Goal: Information Seeking & Learning: Learn about a topic

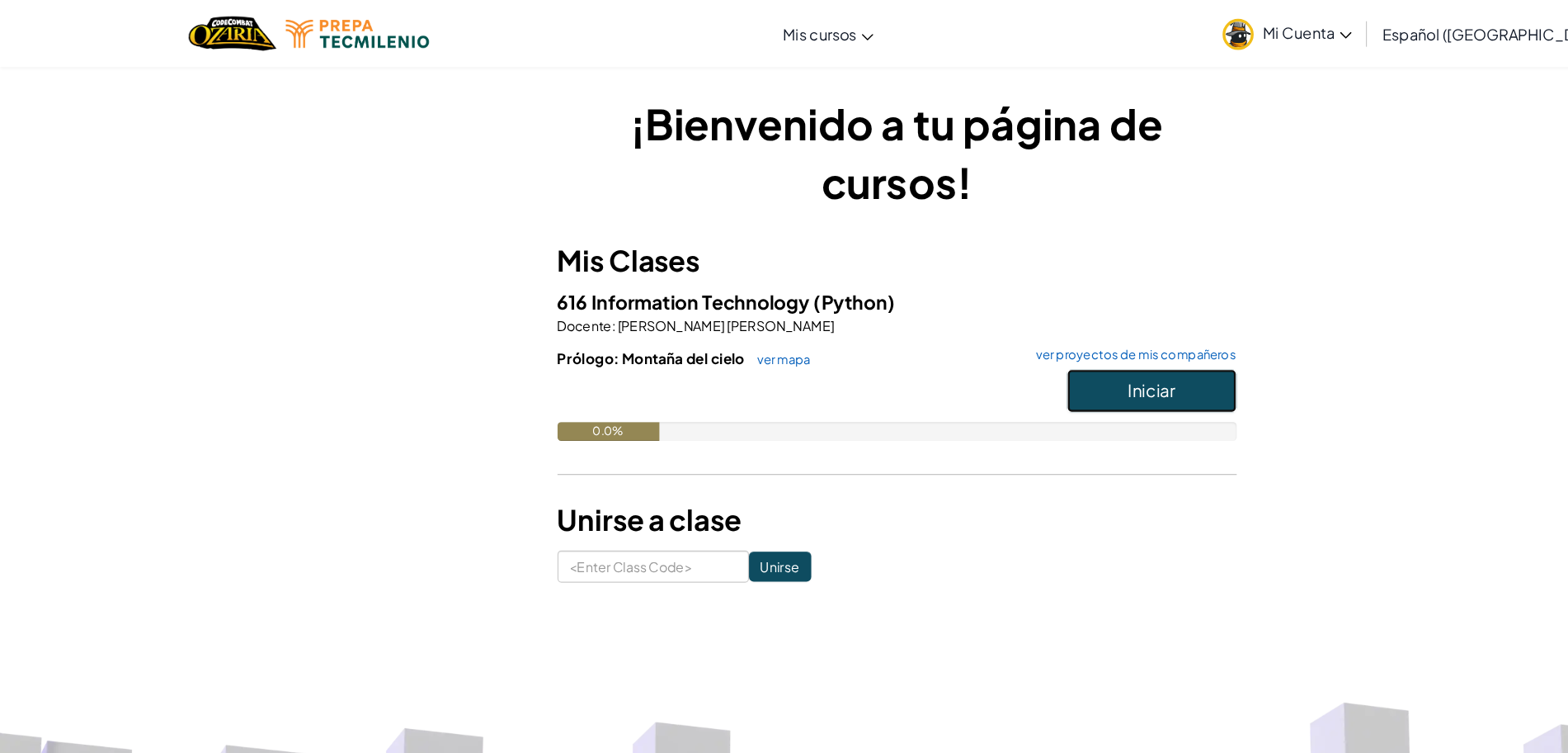
click at [960, 345] on button "Iniciar" at bounding box center [1007, 342] width 148 height 38
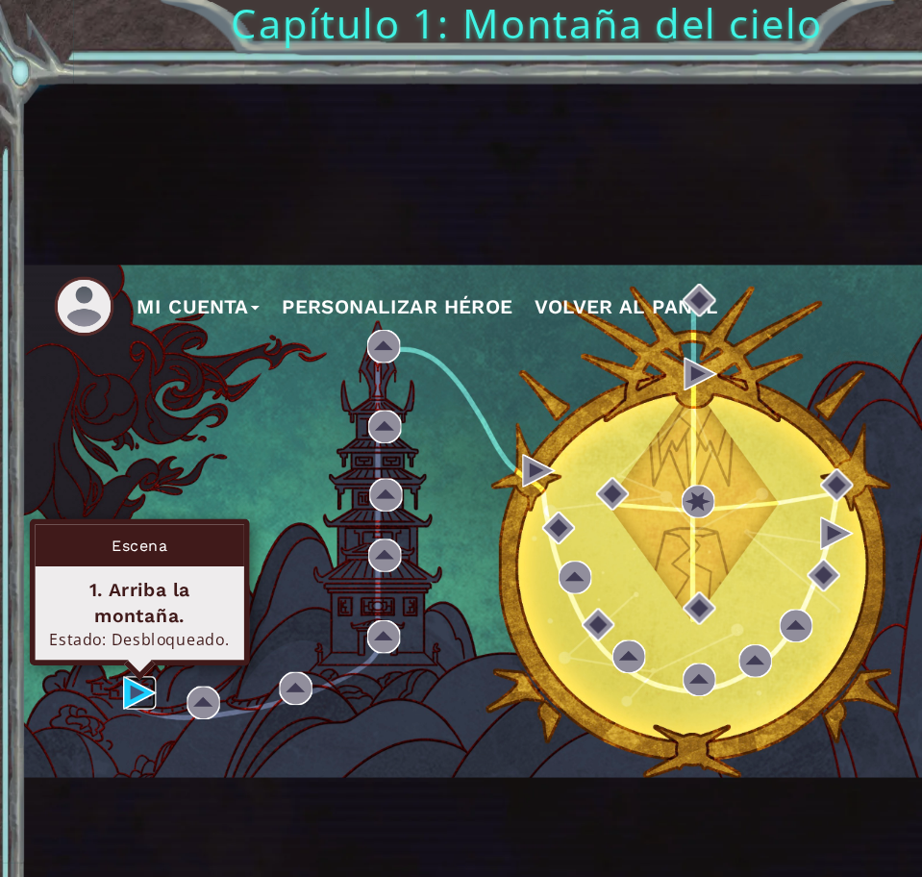
click at [110, 619] on img at bounding box center [122, 605] width 29 height 29
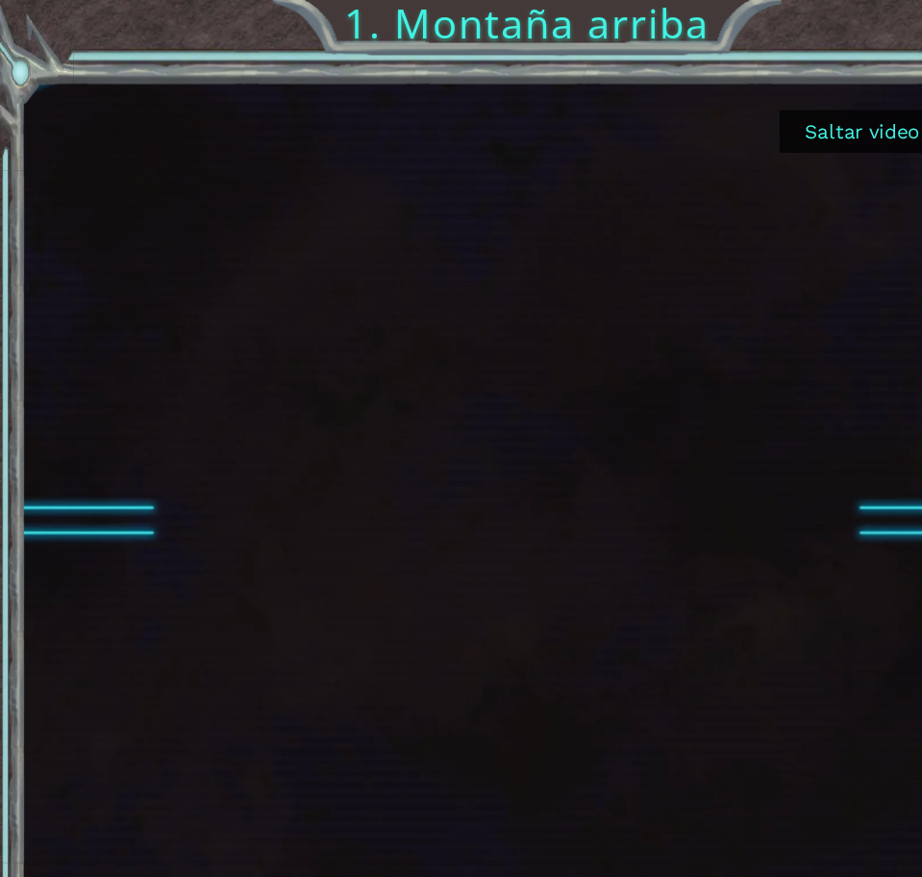
click at [710, 117] on button "Saltar video" at bounding box center [753, 114] width 144 height 37
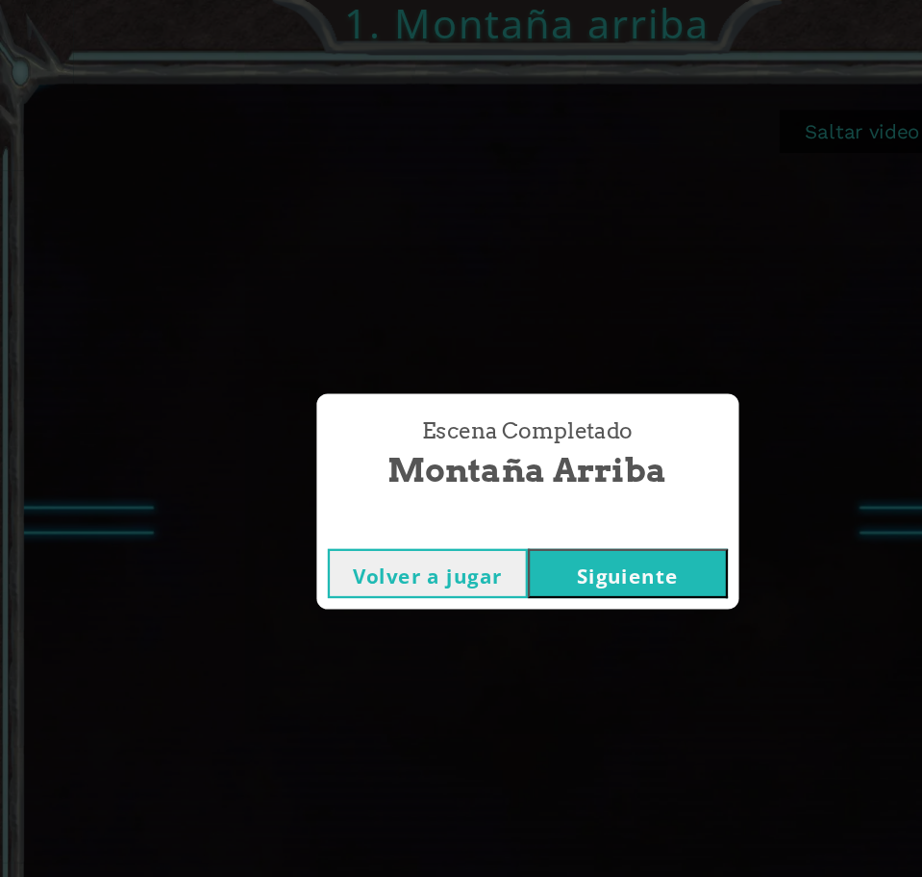
click at [520, 483] on button "Siguiente" at bounding box center [548, 501] width 175 height 43
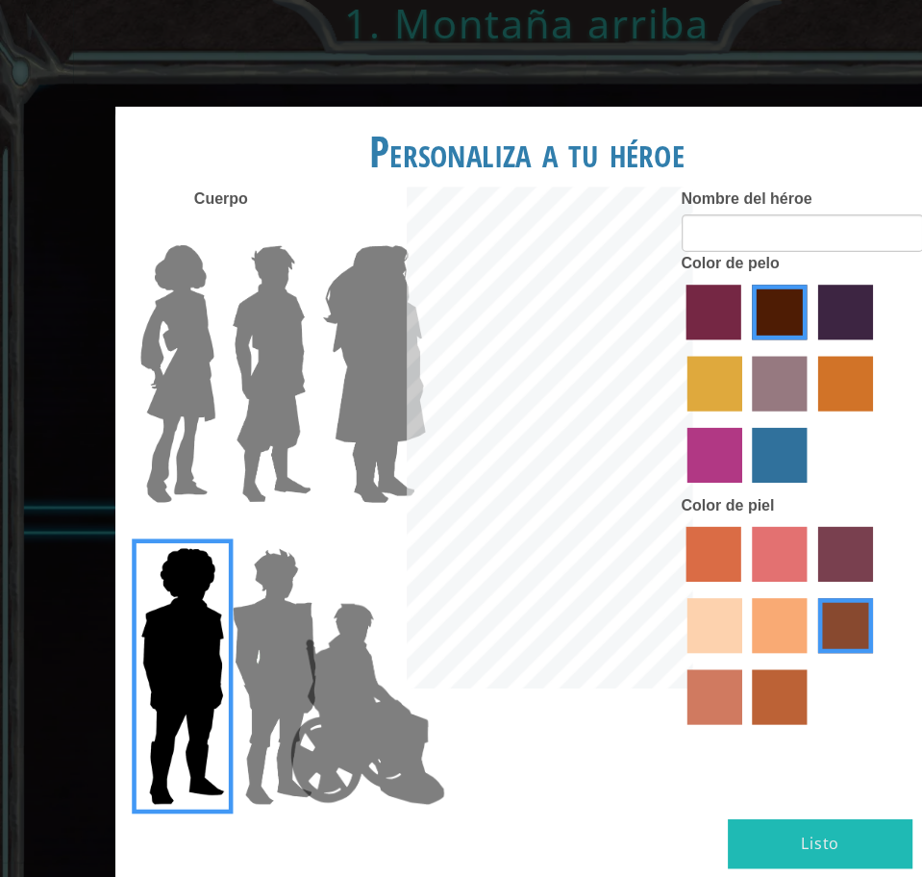
click at [326, 593] on img at bounding box center [321, 615] width 151 height 192
click at [326, 466] on input "Hero Jamie" at bounding box center [326, 466] width 0 height 0
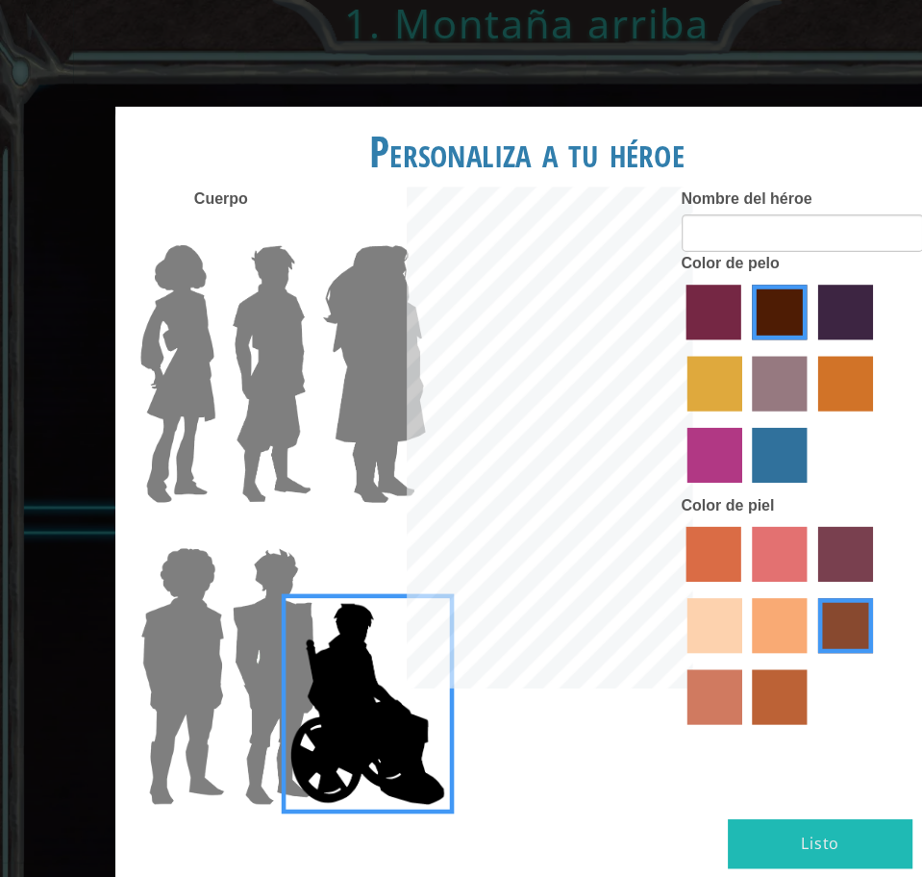
click at [722, 275] on label "hot purple hair color" at bounding box center [739, 273] width 48 height 48
click at [708, 304] on input "hot purple hair color" at bounding box center [708, 304] width 0 height 0
click at [738, 724] on button "Listo" at bounding box center [716, 737] width 161 height 43
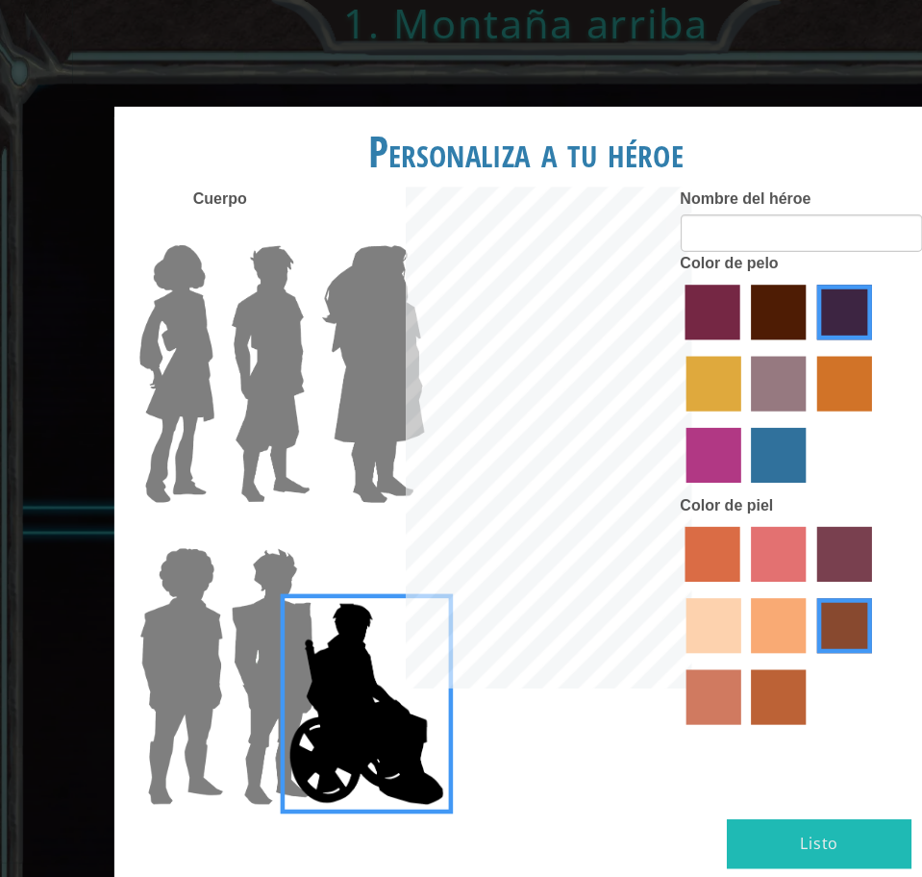
click at [670, 730] on button "Listo" at bounding box center [716, 737] width 161 height 43
click at [660, 200] on input "Nombre del héroe" at bounding box center [701, 203] width 211 height 33
click at [736, 745] on button "Listo" at bounding box center [716, 737] width 161 height 43
click at [620, 630] on label "burning sand skin color" at bounding box center [625, 609] width 48 height 48
click at [766, 578] on input "burning sand skin color" at bounding box center [766, 578] width 0 height 0
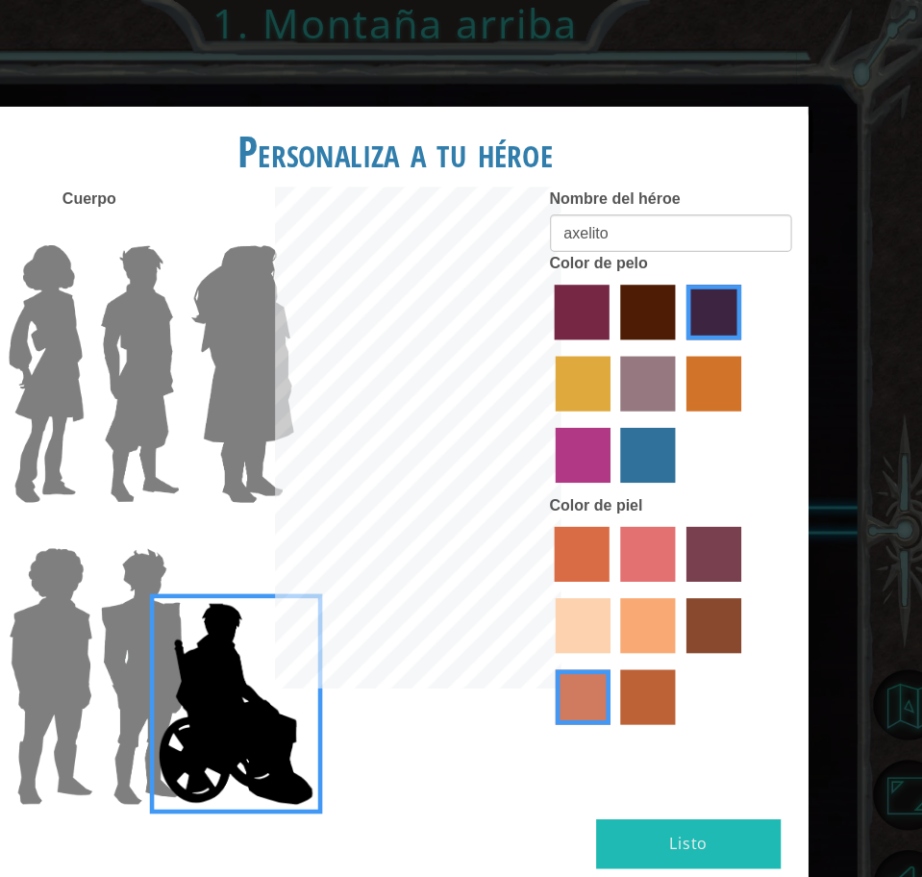
click at [327, 273] on img at bounding box center [327, 327] width 105 height 240
click at [326, 202] on input "Hero Amethyst" at bounding box center [326, 202] width 0 height 0
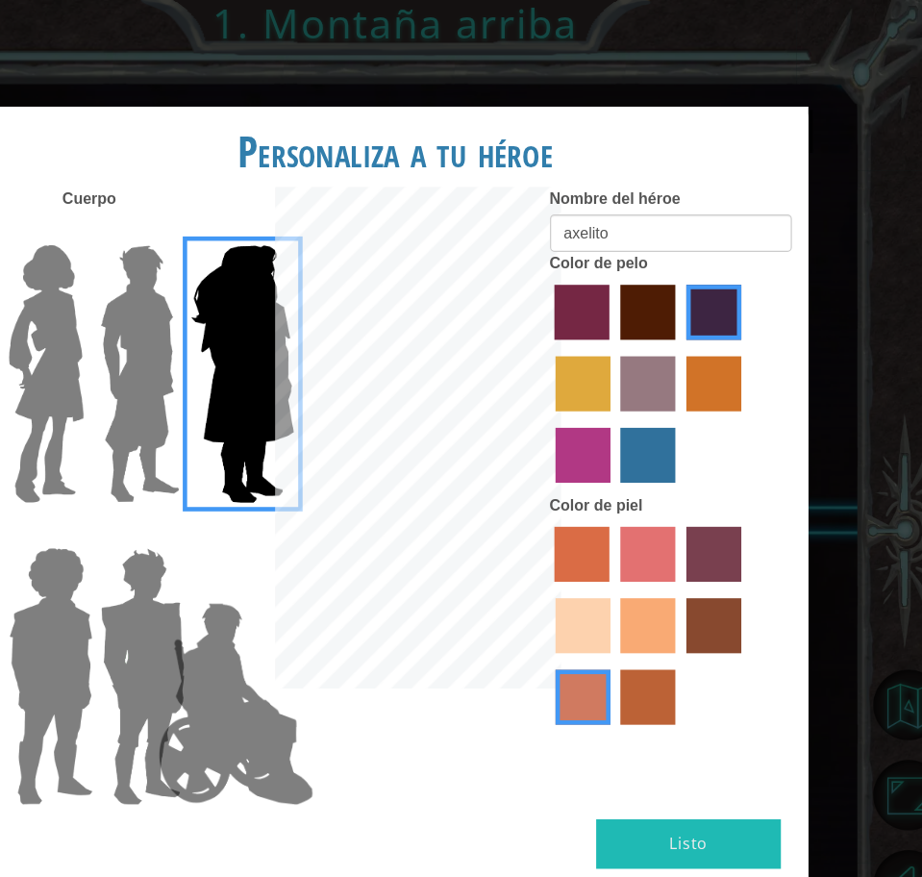
click at [193, 301] on div at bounding box center [221, 319] width 80 height 264
click at [220, 300] on img at bounding box center [238, 327] width 86 height 240
click at [246, 202] on input "Hero Lars" at bounding box center [246, 202] width 0 height 0
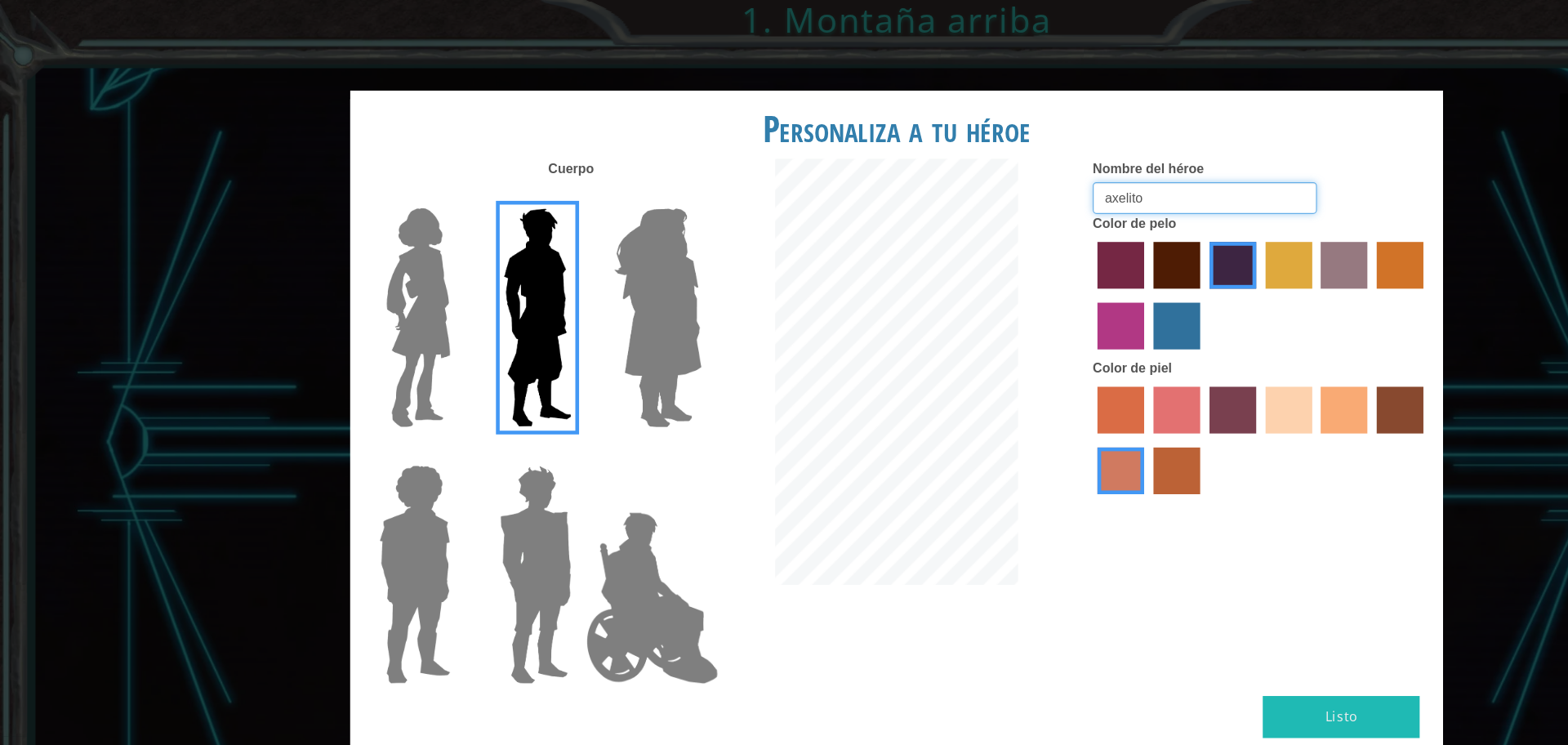
click at [1006, 175] on input "axelito" at bounding box center [1053, 172] width 196 height 28
type input "axelito4rbr"
click at [1050, 251] on div "Personaliza a tu héroe [PERSON_NAME] Nombre del héroe axelito4rbr Color de pelo…" at bounding box center [783, 371] width 956 height 585
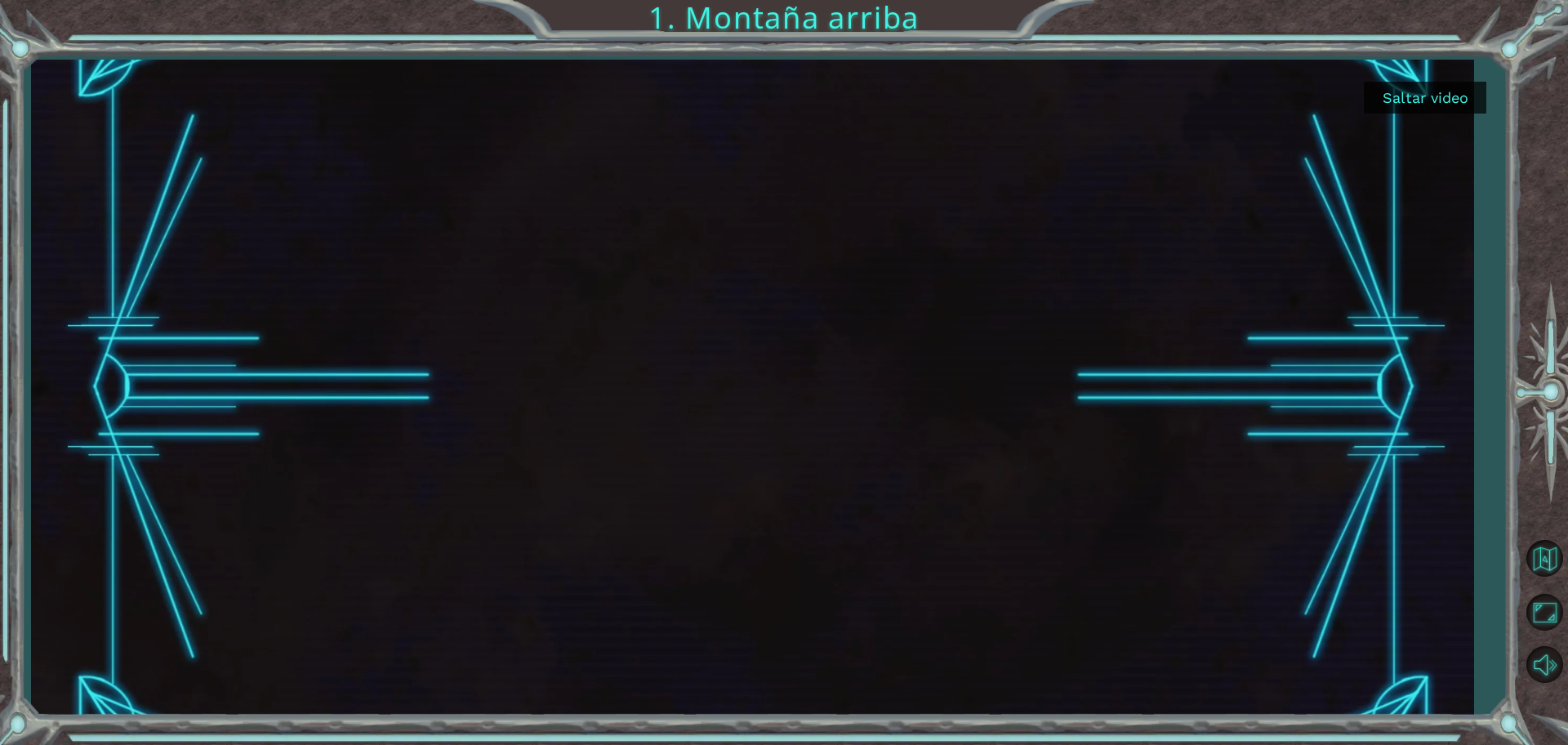
click at [1420, 99] on button "Saltar video" at bounding box center [1424, 97] width 122 height 31
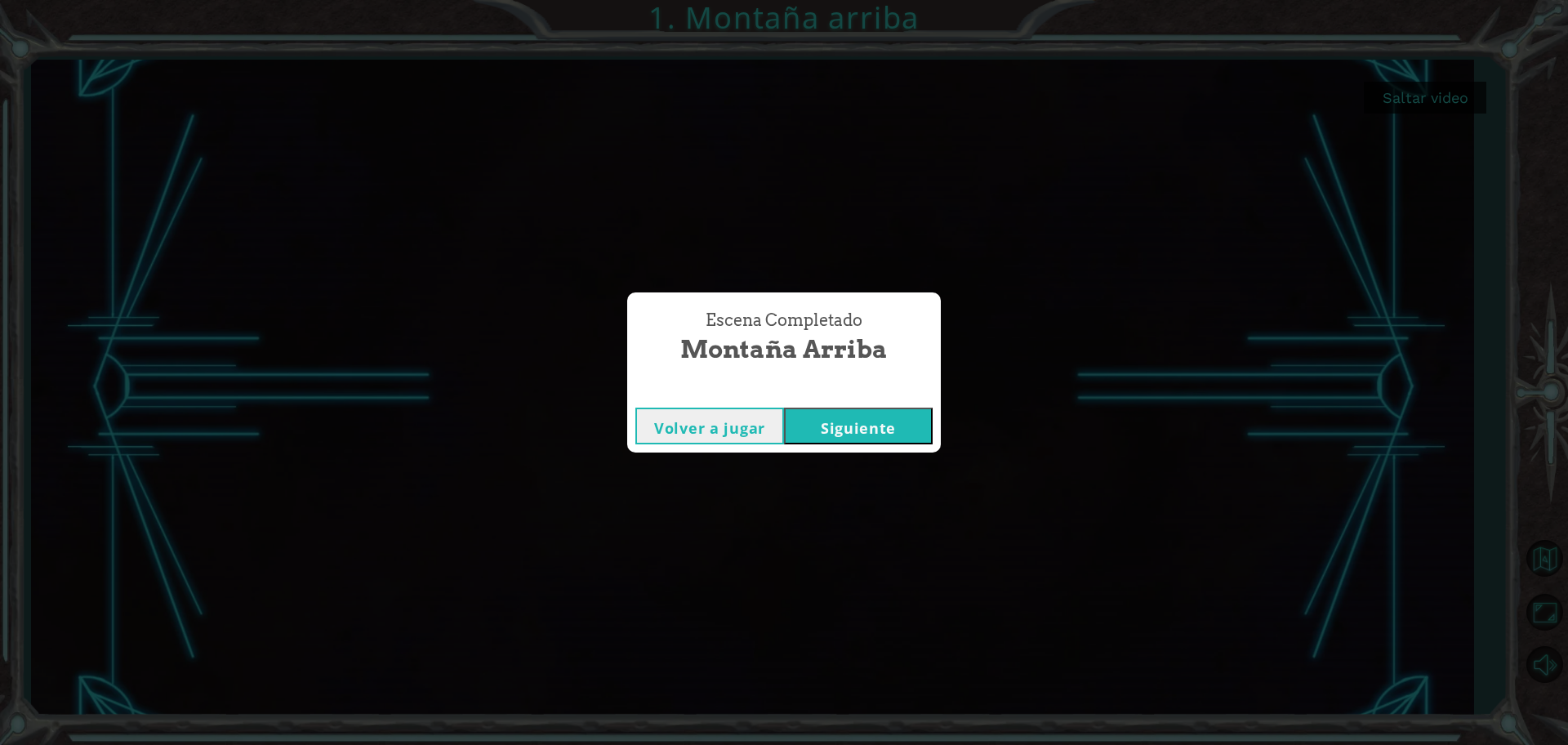
click at [849, 429] on button "Siguiente" at bounding box center [858, 426] width 149 height 37
